Goal: Information Seeking & Learning: Understand process/instructions

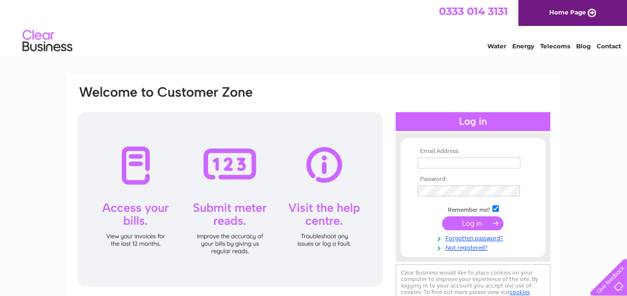
type input "tedthibaut@hotmail.co.uk"
click at [461, 219] on input "submit" at bounding box center [472, 223] width 61 height 14
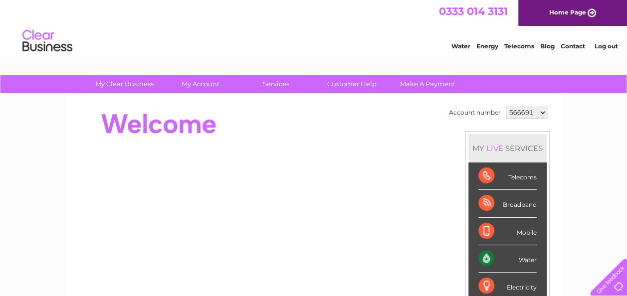
click at [484, 254] on div "Water" at bounding box center [507, 258] width 58 height 27
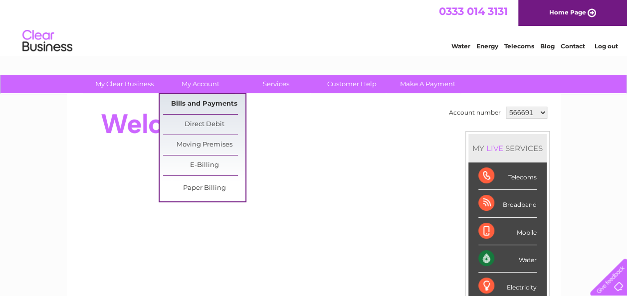
click at [206, 99] on link "Bills and Payments" at bounding box center [204, 104] width 82 height 20
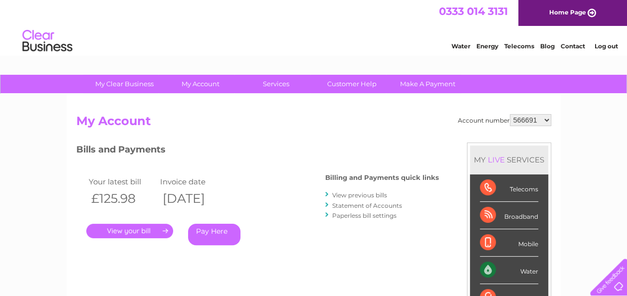
click at [342, 204] on link "Statement of Accounts" at bounding box center [367, 205] width 70 height 7
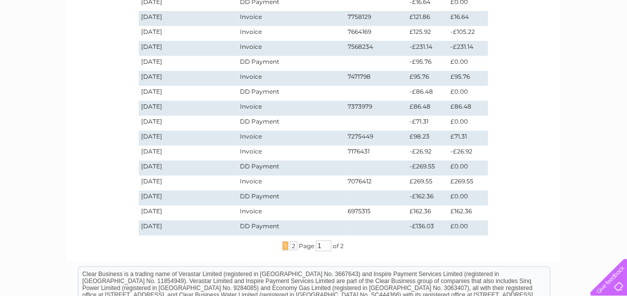
scroll to position [254, 0]
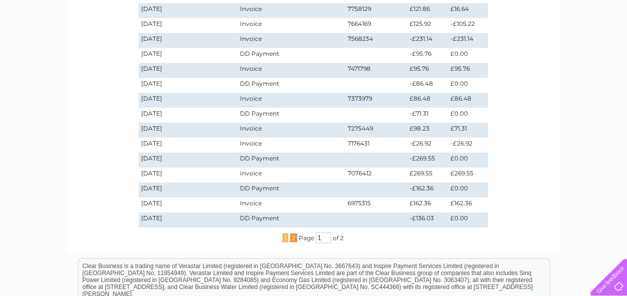
click at [290, 238] on span "2" at bounding box center [293, 237] width 7 height 9
click at [290, 237] on span "2" at bounding box center [293, 237] width 7 height 9
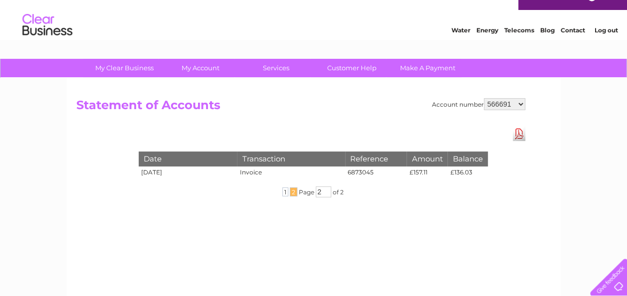
scroll to position [15, 0]
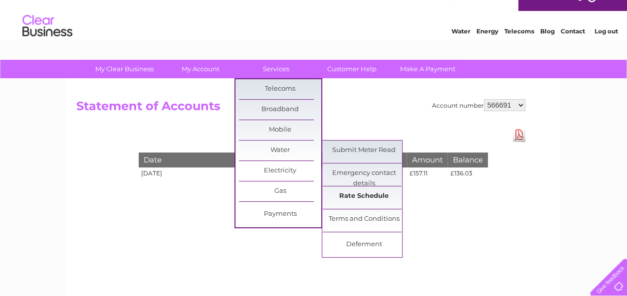
click at [352, 198] on link "Rate Schedule" at bounding box center [364, 197] width 82 height 20
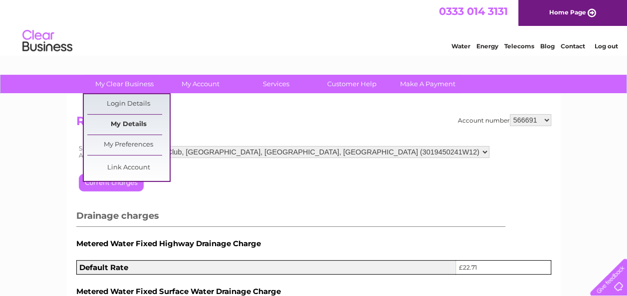
click at [132, 124] on link "My Details" at bounding box center [128, 125] width 82 height 20
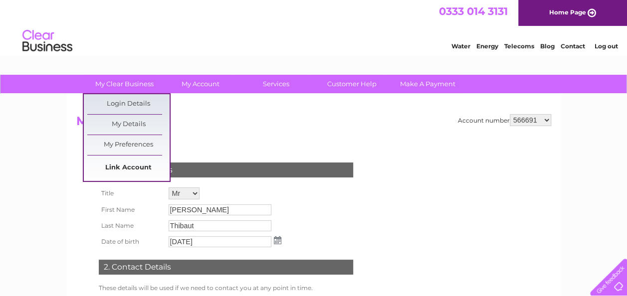
click at [129, 167] on link "Link Account" at bounding box center [128, 168] width 82 height 20
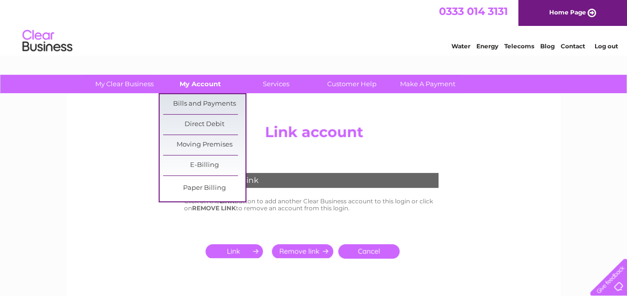
click at [199, 86] on link "My Account" at bounding box center [200, 84] width 82 height 18
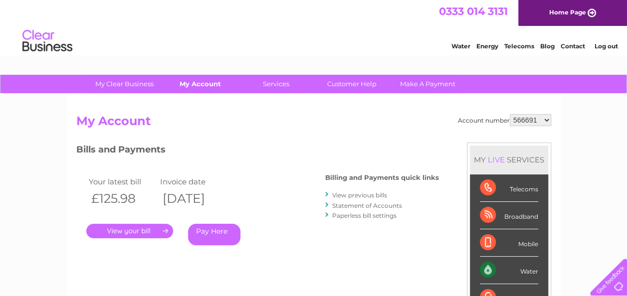
click at [199, 85] on link "My Account" at bounding box center [200, 84] width 82 height 18
click at [201, 79] on link "My Account" at bounding box center [200, 84] width 82 height 18
click at [207, 80] on link "My Account" at bounding box center [200, 84] width 82 height 18
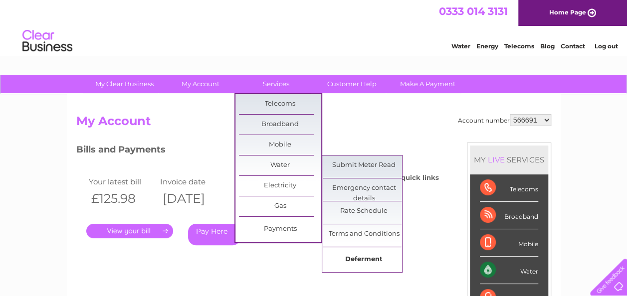
click at [358, 258] on link "Deferment" at bounding box center [364, 260] width 82 height 20
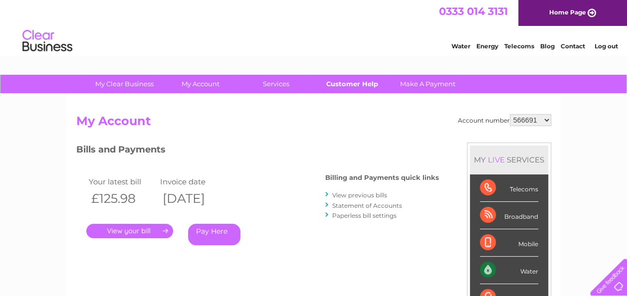
click at [353, 84] on link "Customer Help" at bounding box center [352, 84] width 82 height 18
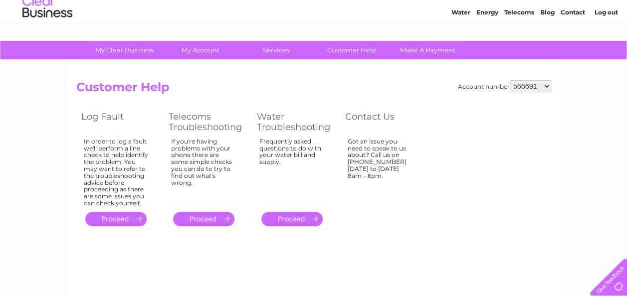
scroll to position [32, 0]
